Goal: Obtain resource: Download file/media

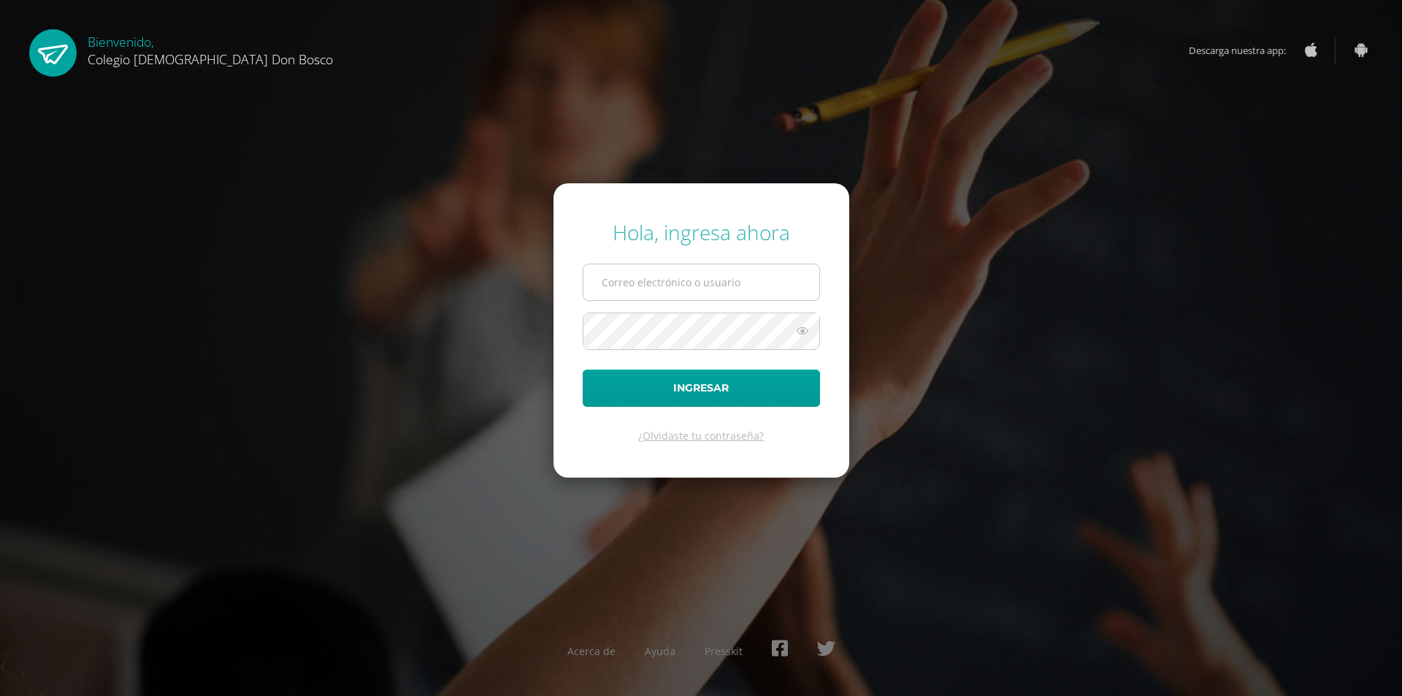
click at [667, 287] on input "text" at bounding box center [701, 282] width 236 height 36
type input "[EMAIL_ADDRESS][DOMAIN_NAME]"
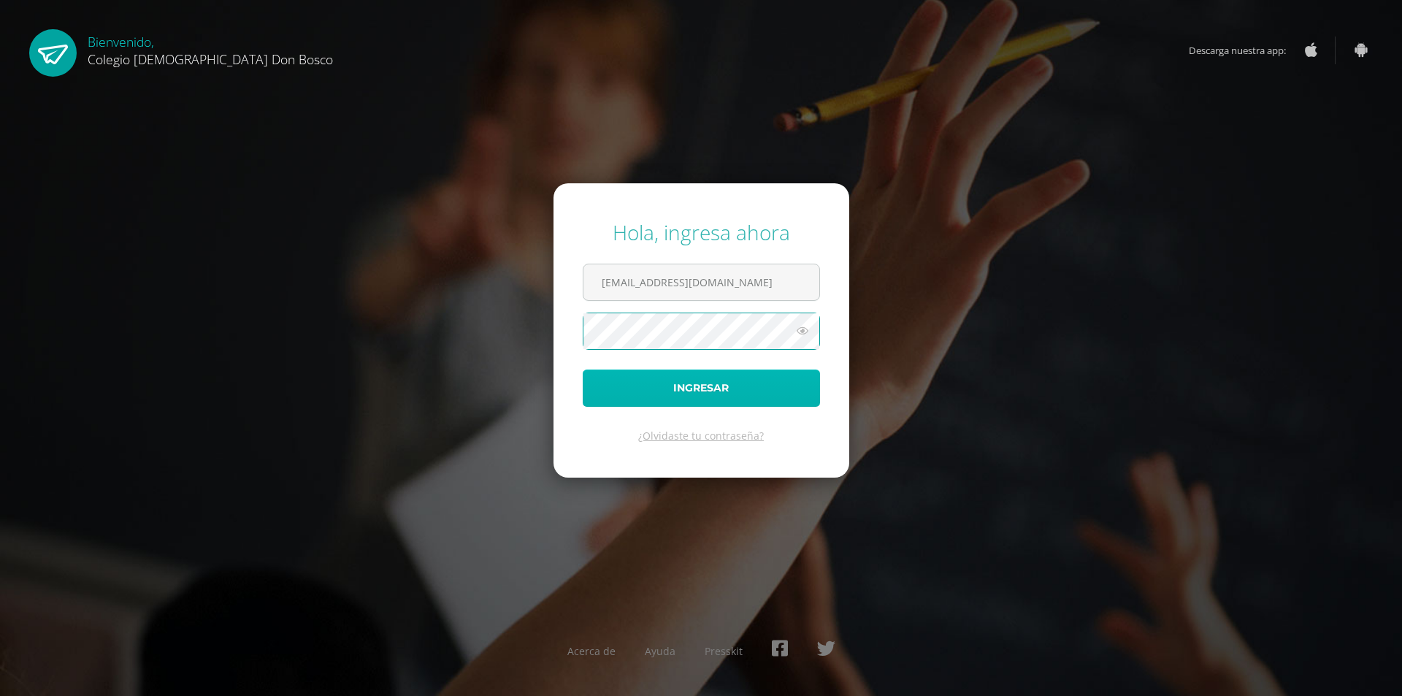
click at [620, 385] on button "Ingresar" at bounding box center [701, 387] width 237 height 37
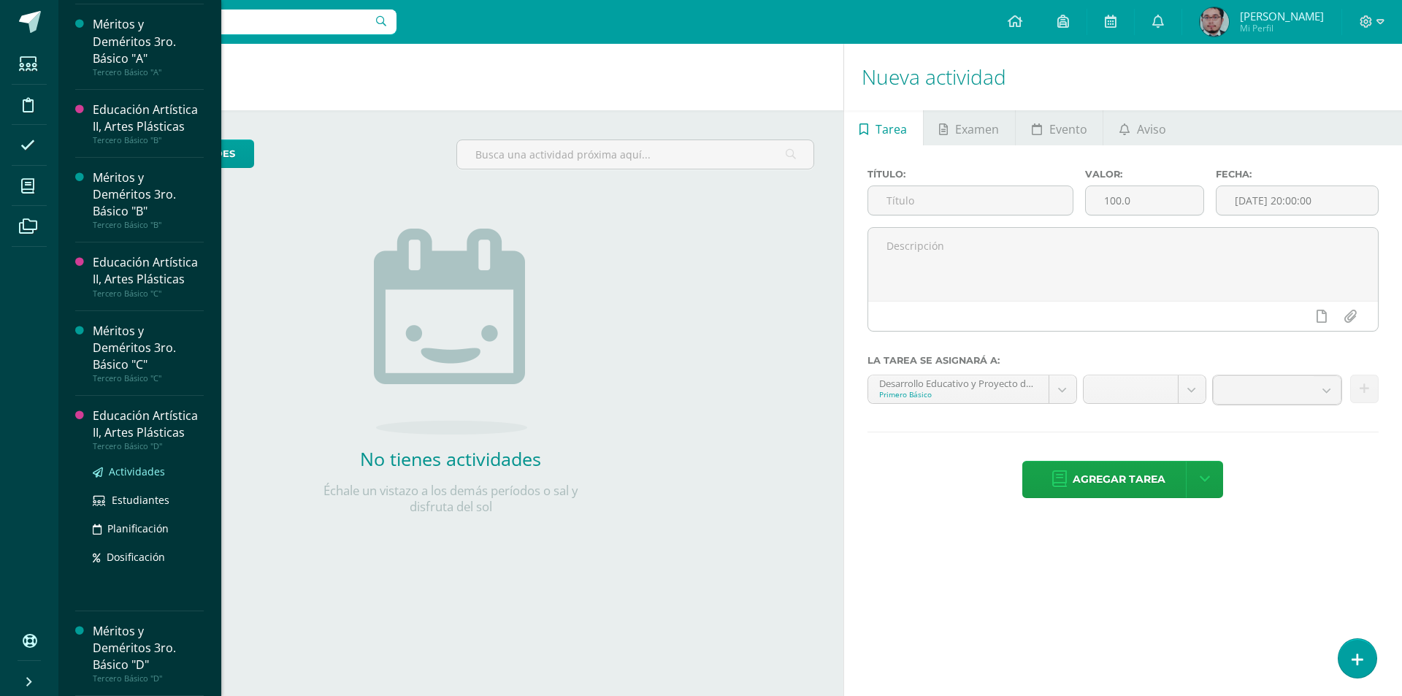
scroll to position [1738, 0]
click at [116, 407] on div "Educación Artística II, Artes Plásticas" at bounding box center [148, 424] width 111 height 34
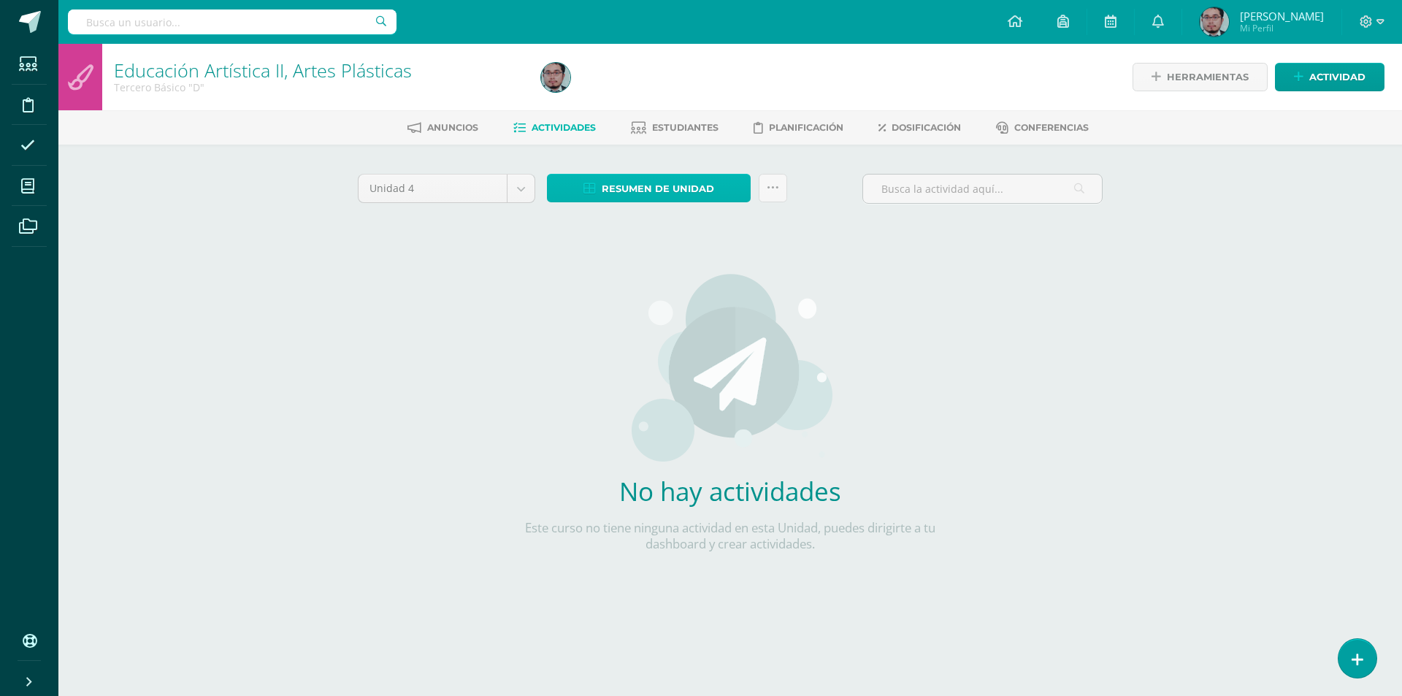
click at [647, 180] on span "Resumen de unidad" at bounding box center [658, 188] width 112 height 27
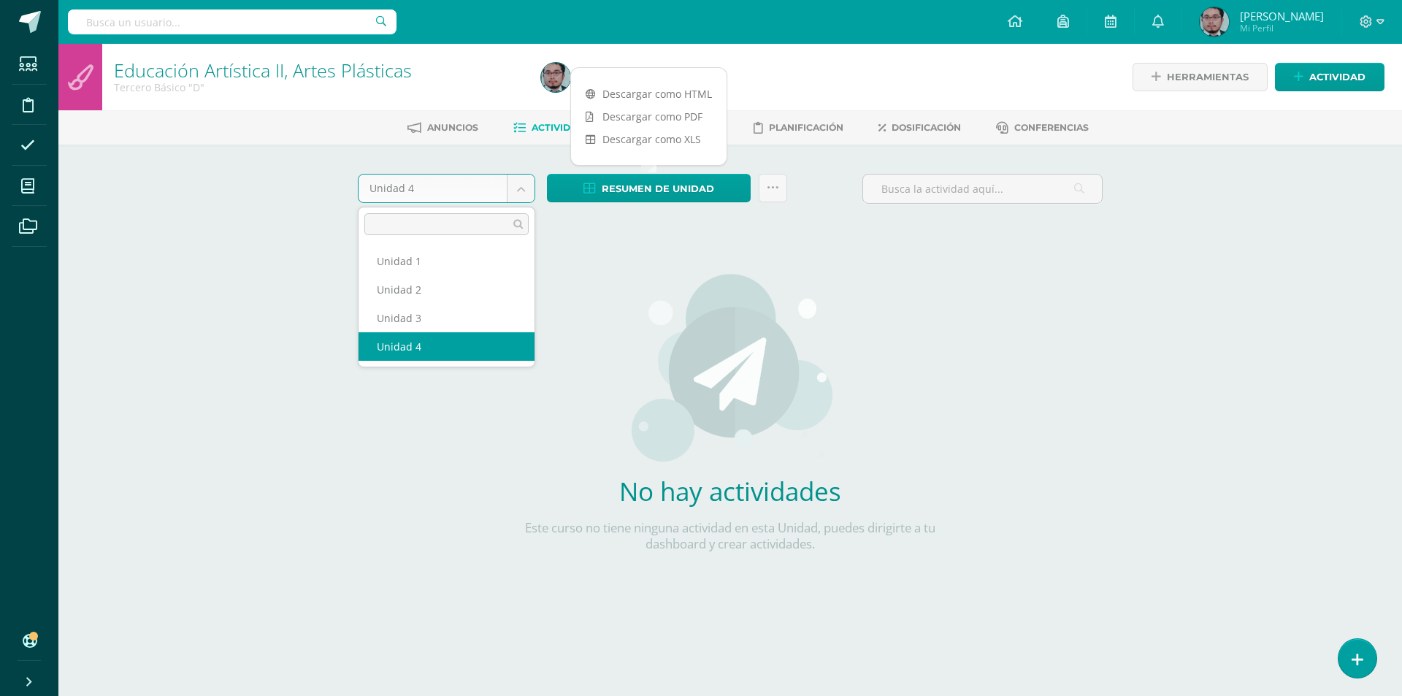
click at [521, 192] on body "Estudiantes Disciplina Asistencia Mis cursos Archivos Soporte Centro de ayuda Ú…" at bounding box center [701, 313] width 1402 height 627
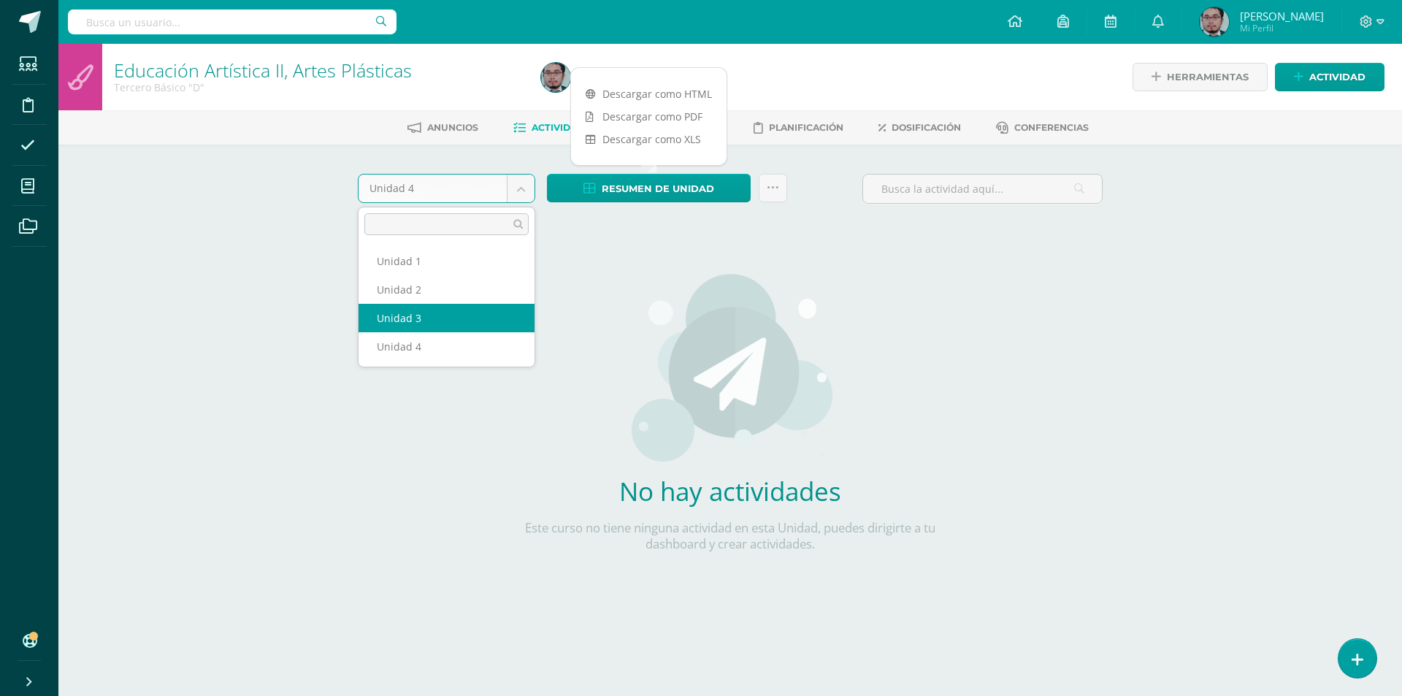
select select "Unidad 3"
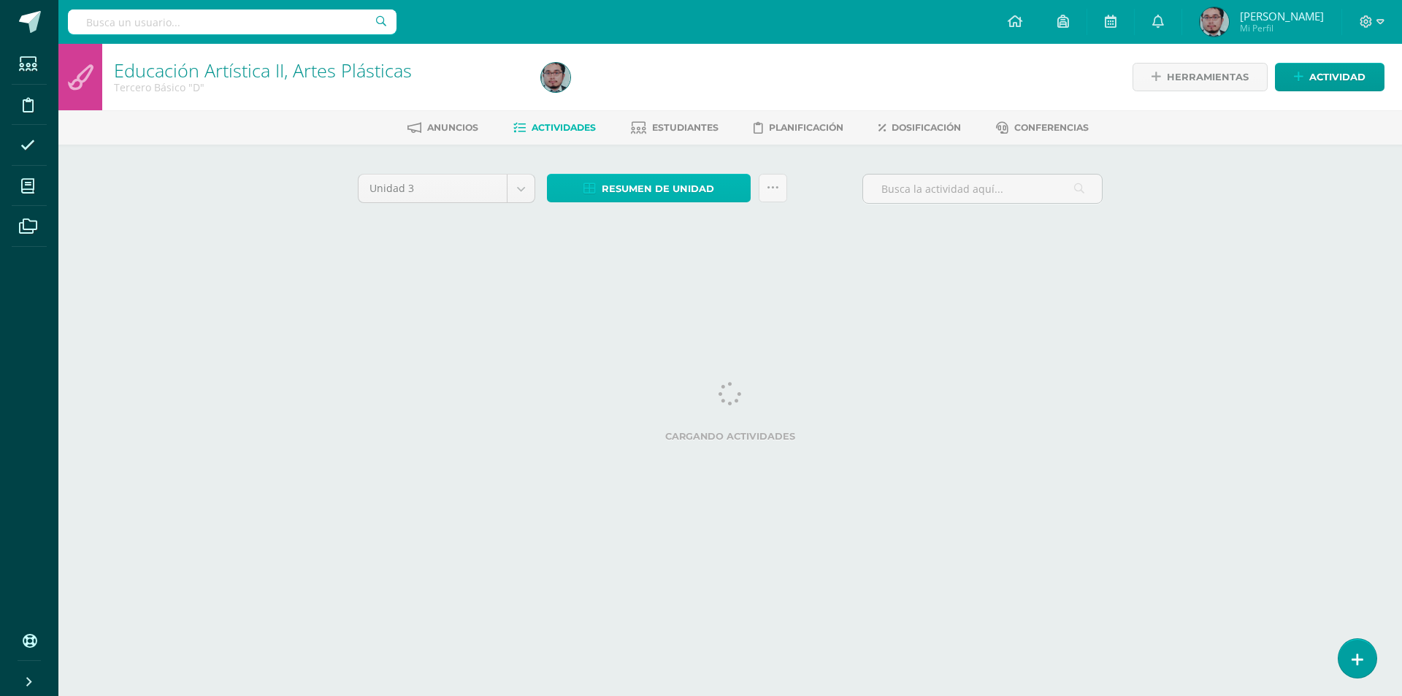
click at [660, 192] on span "Resumen de unidad" at bounding box center [658, 188] width 112 height 27
click at [656, 117] on link "Estudiantes" at bounding box center [675, 127] width 88 height 23
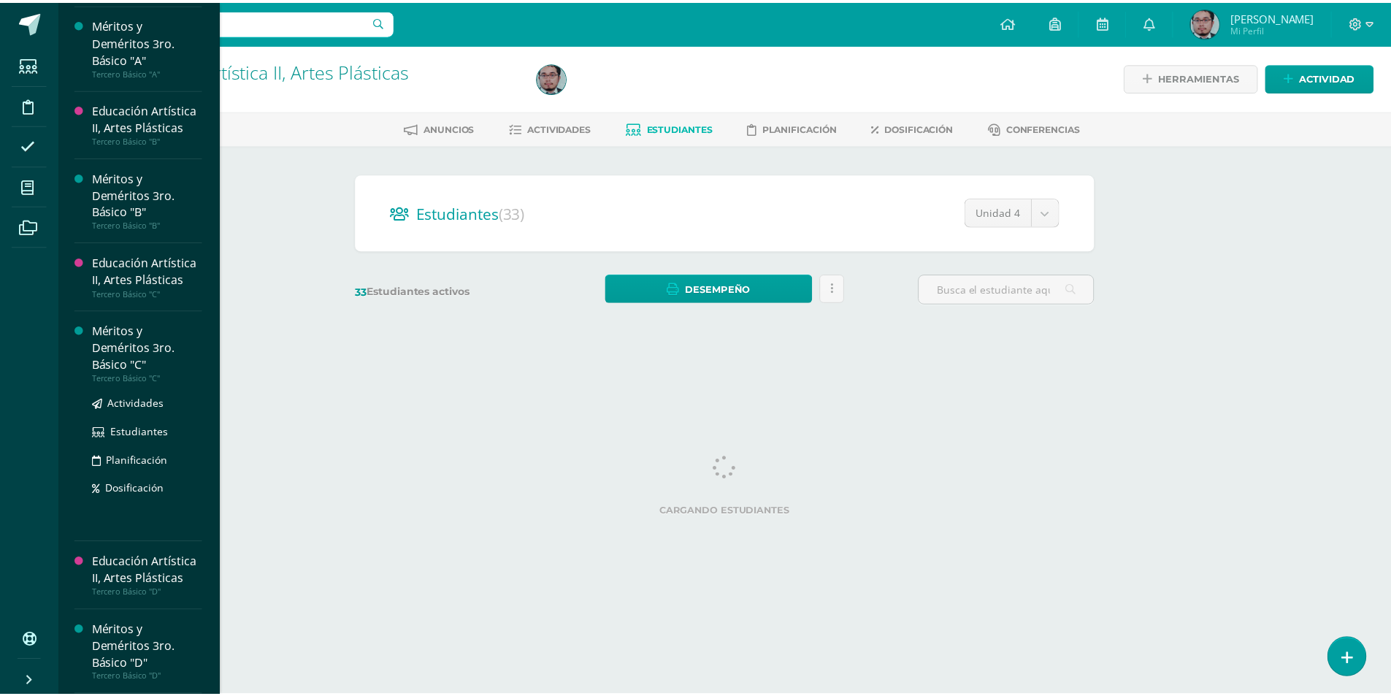
scroll to position [1682, 0]
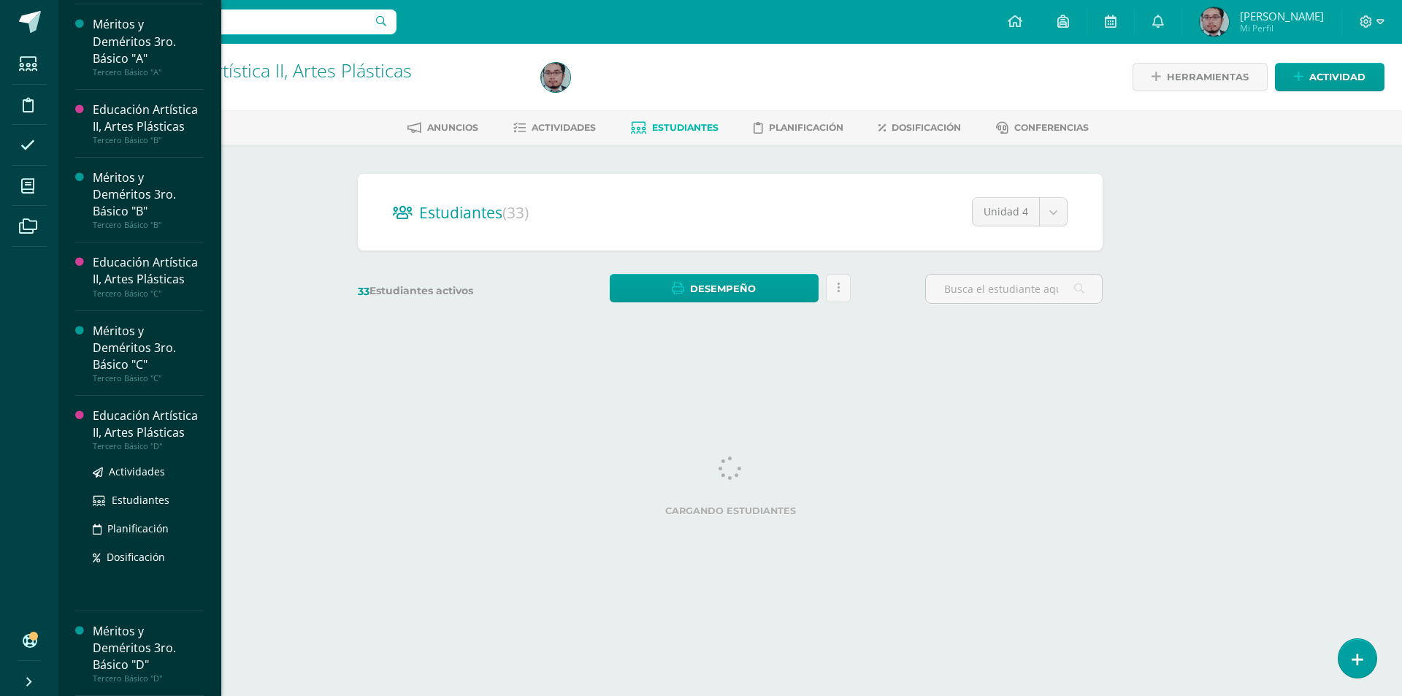
click at [129, 441] on div "Educación Artística II, Artes Plásticas" at bounding box center [148, 424] width 111 height 34
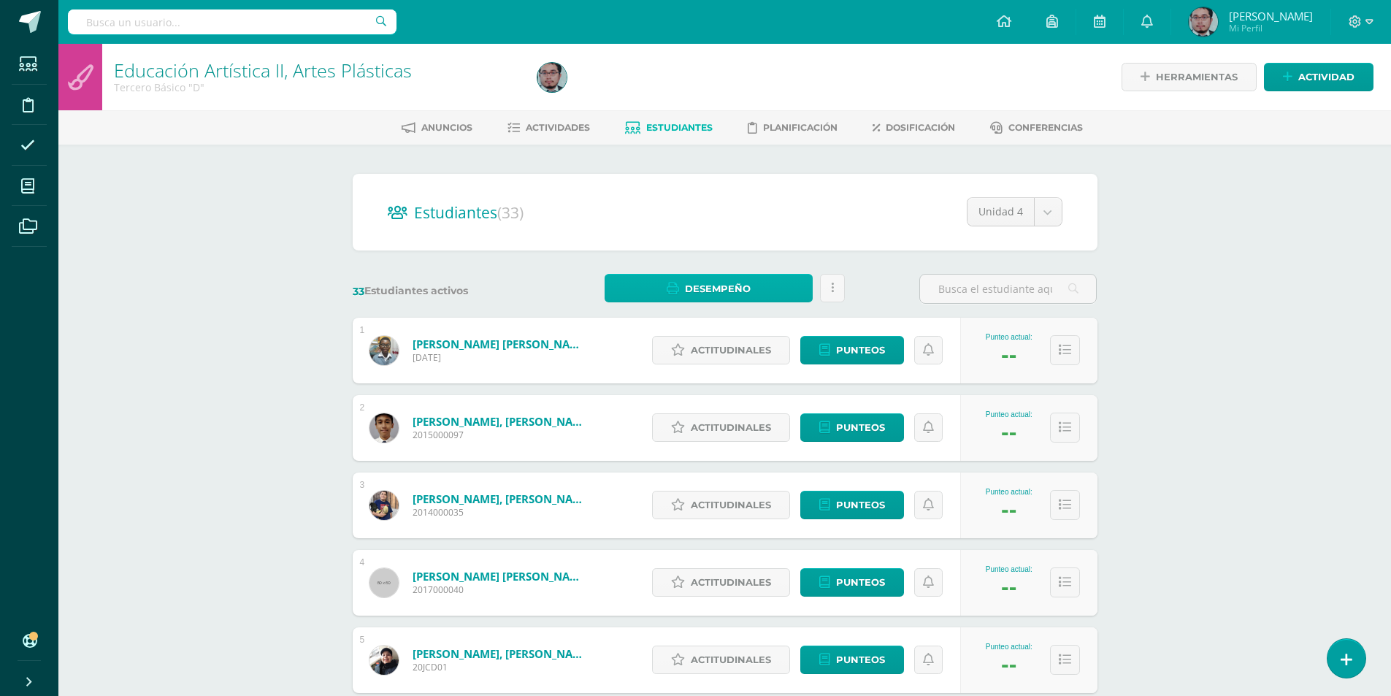
scroll to position [1598, 0]
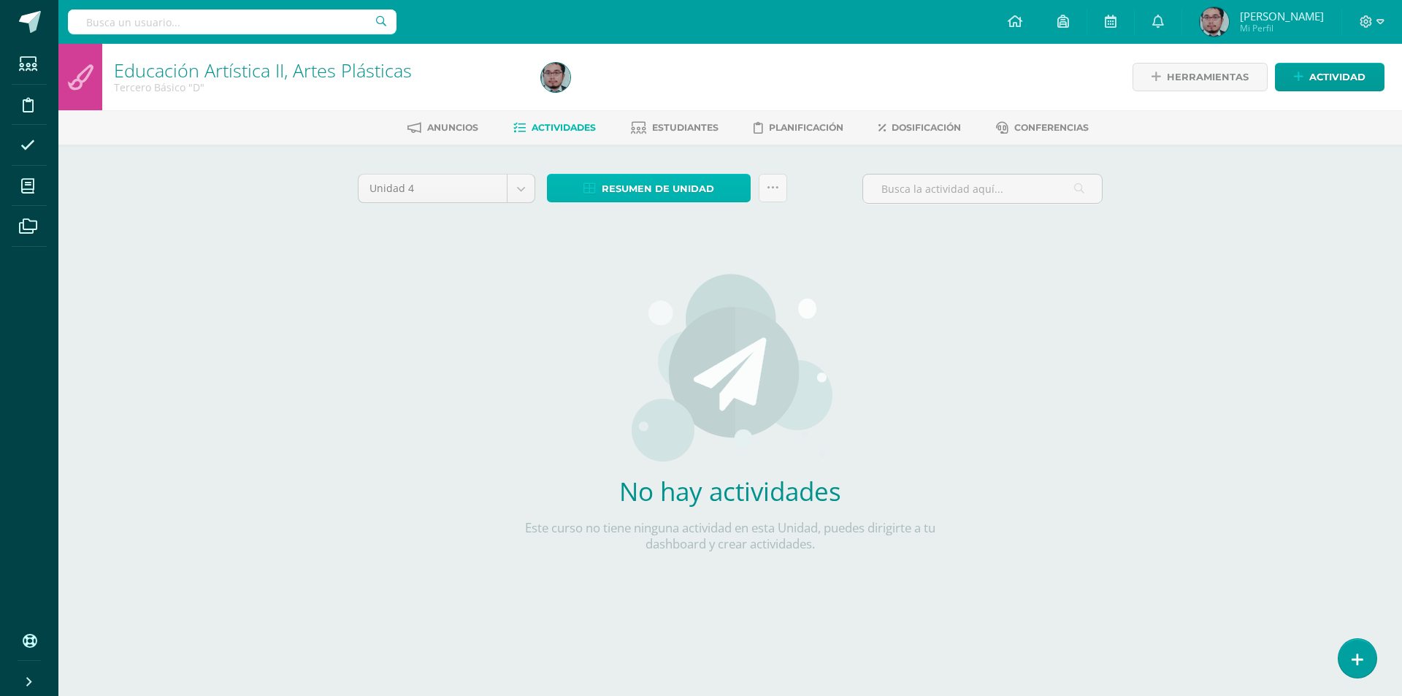
click at [653, 186] on span "Resumen de unidad" at bounding box center [658, 188] width 112 height 27
click at [529, 188] on body "Estudiantes Disciplina Asistencia Mis cursos Archivos Soporte Centro de ayuda Ú…" at bounding box center [701, 313] width 1402 height 627
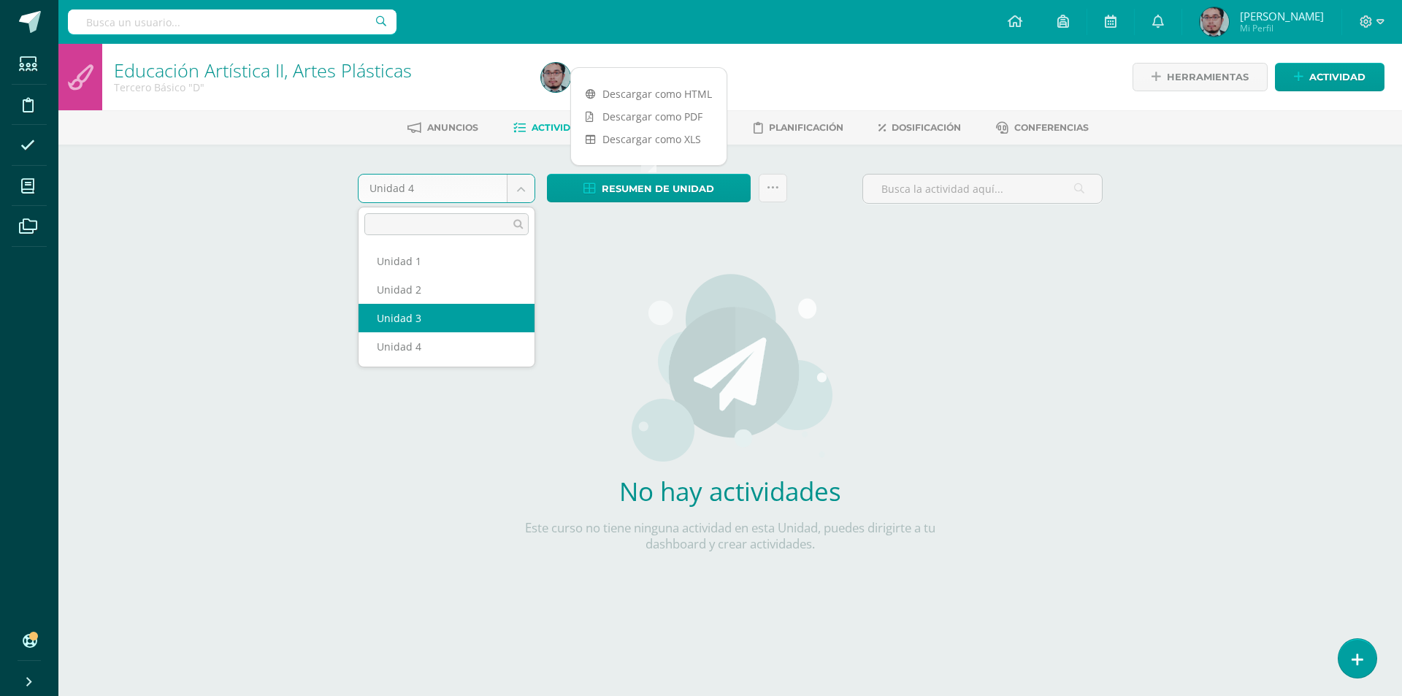
select select "Unidad 3"
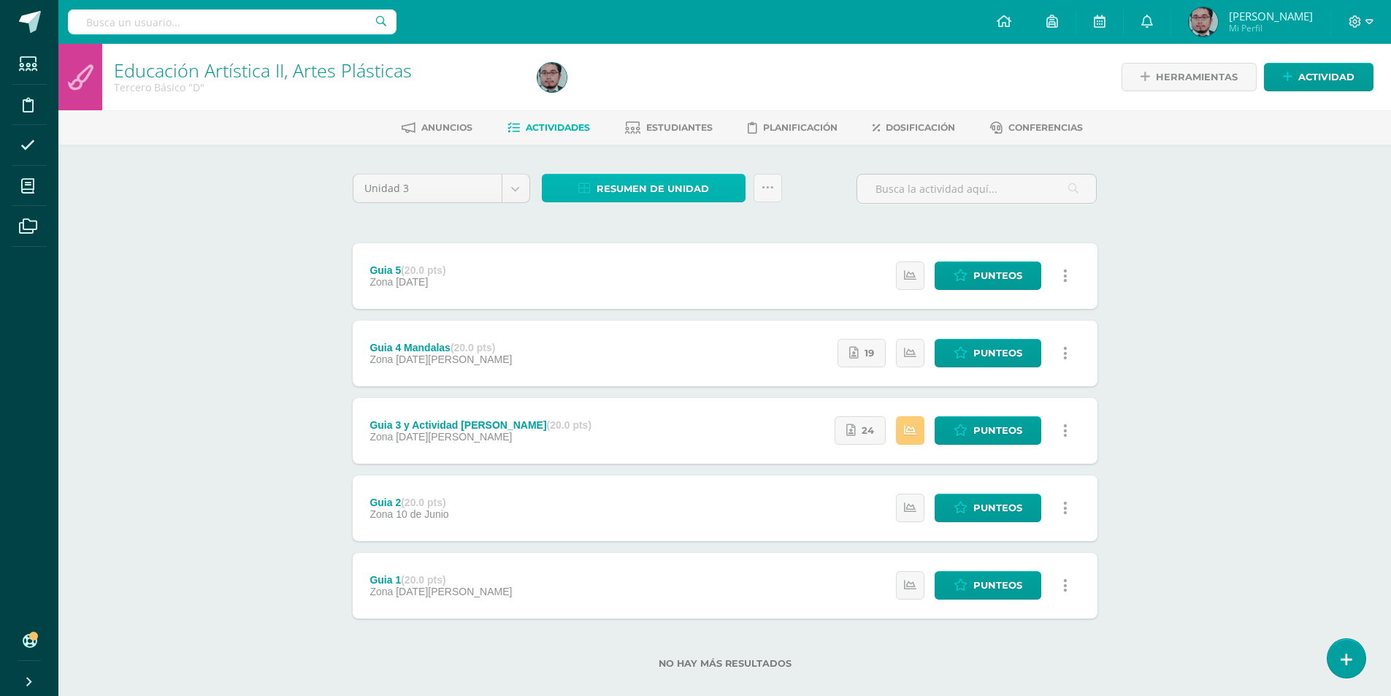
click at [643, 191] on span "Resumen de unidad" at bounding box center [653, 188] width 112 height 27
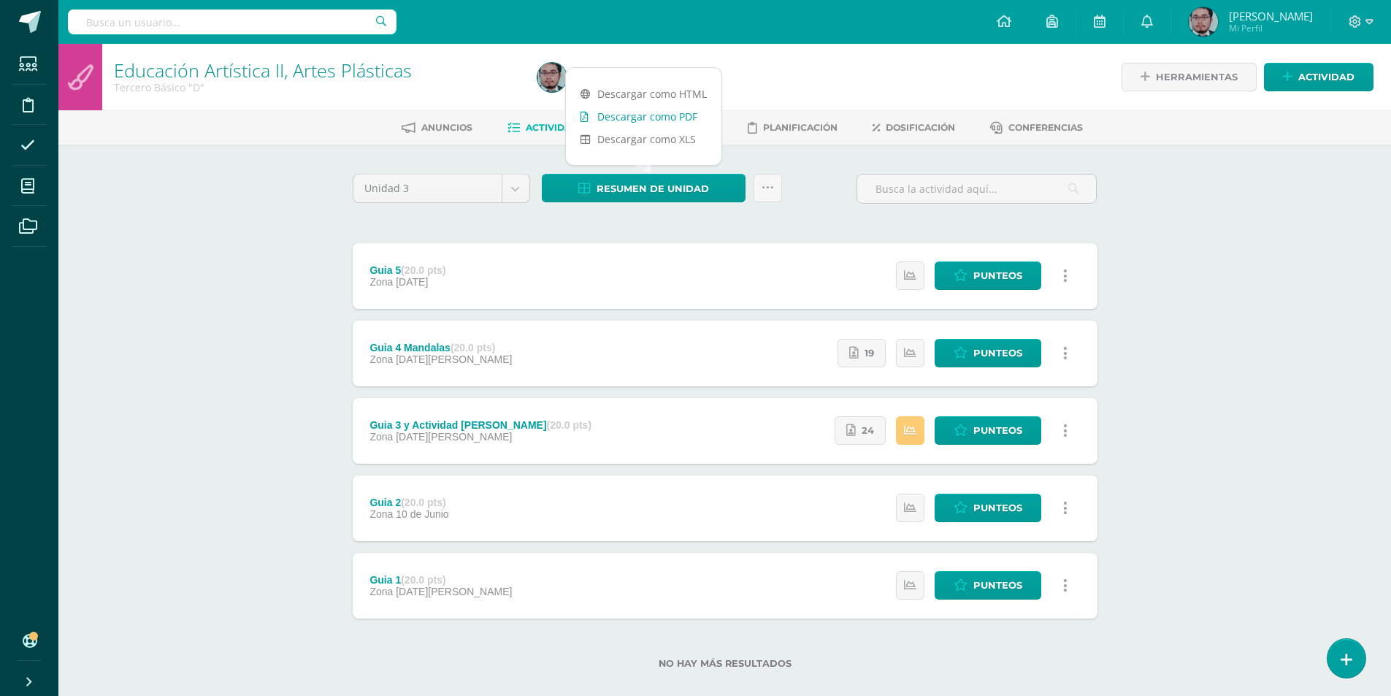
click at [637, 114] on link "Descargar como PDF" at bounding box center [644, 116] width 156 height 23
click at [1008, 347] on span "Punteos" at bounding box center [997, 353] width 49 height 27
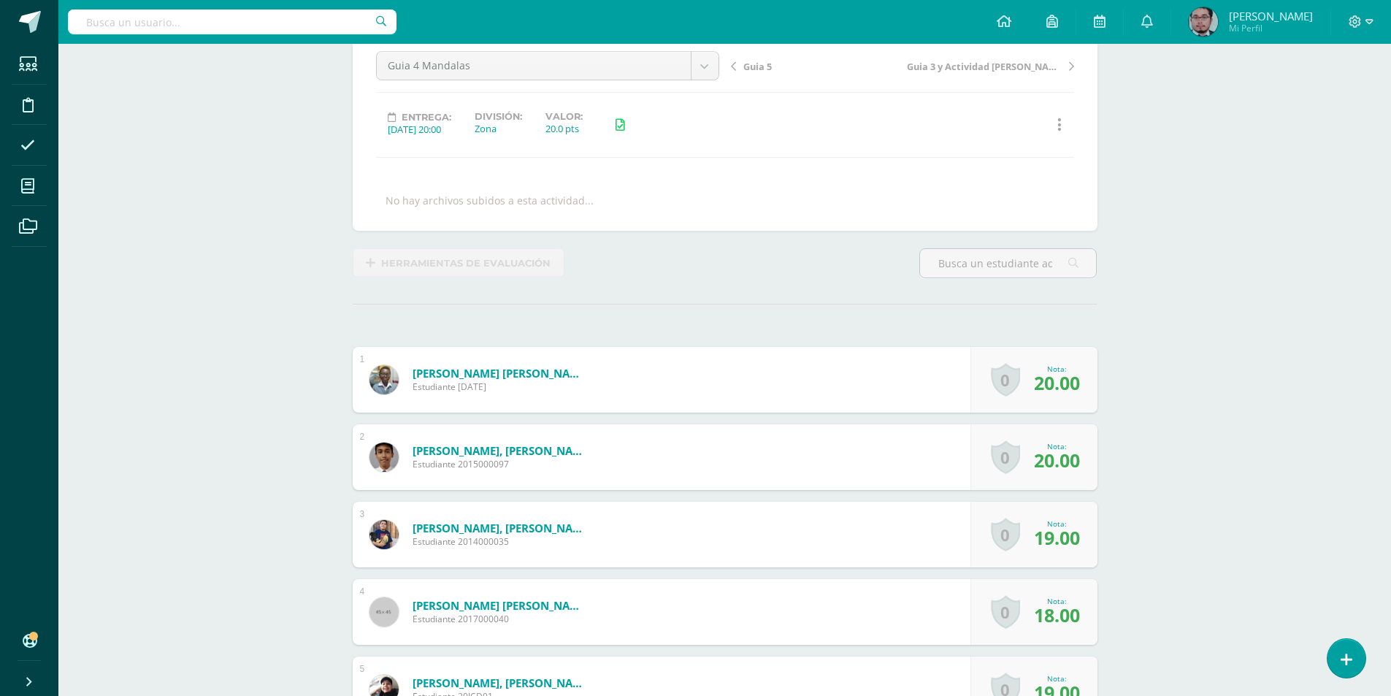
scroll to position [292, 0]
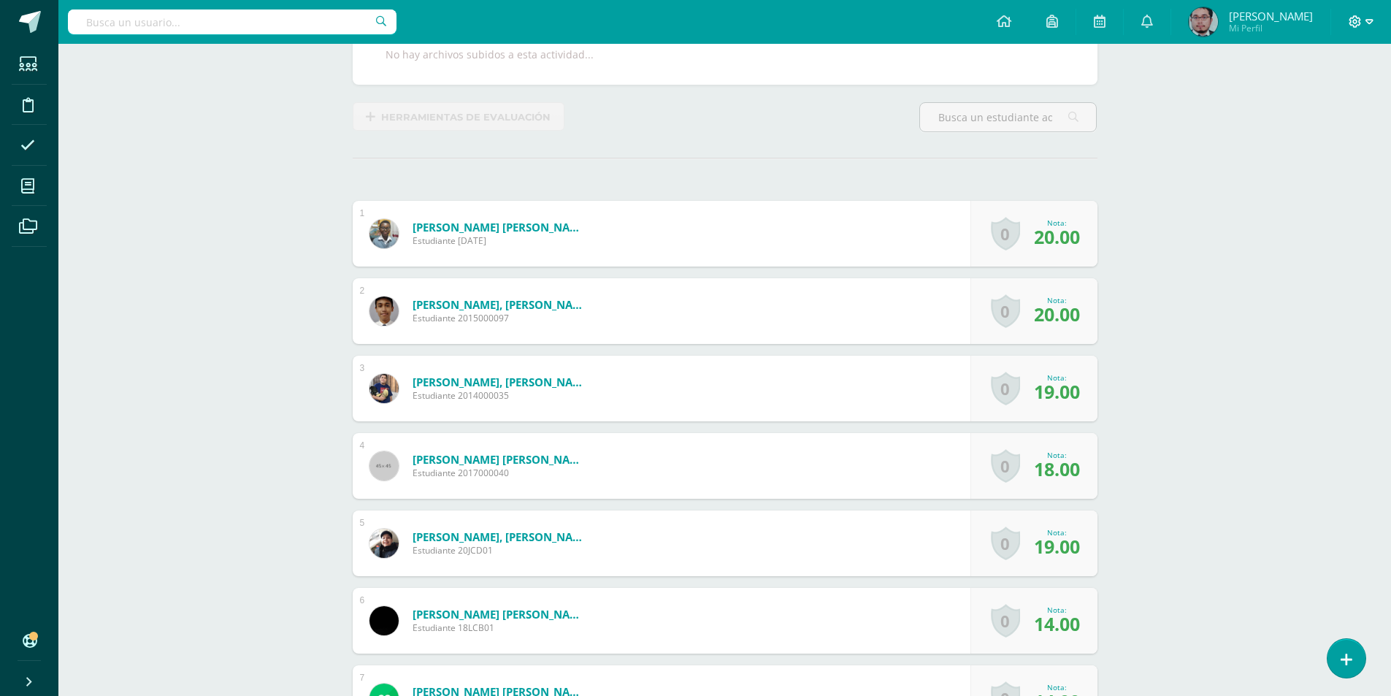
click at [1373, 24] on icon at bounding box center [1369, 21] width 8 height 13
click at [1356, 104] on span "Cerrar sesión" at bounding box center [1324, 100] width 66 height 14
